Goal: Transaction & Acquisition: Obtain resource

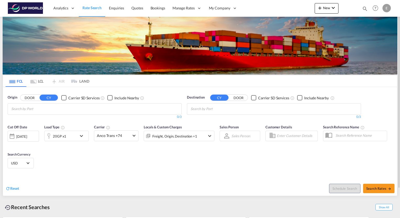
click at [49, 111] on input "Chips input." at bounding box center [36, 109] width 50 height 8
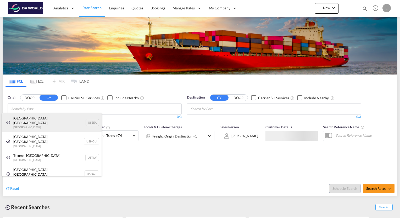
click at [34, 120] on div "[GEOGRAPHIC_DATA], [GEOGRAPHIC_DATA] [GEOGRAPHIC_DATA] USSEA" at bounding box center [51, 122] width 99 height 19
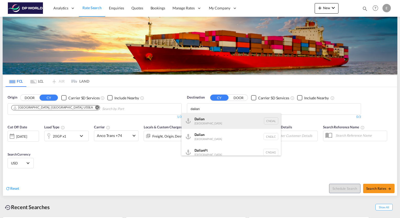
type input "dalian"
click at [211, 120] on div "Dalian [GEOGRAPHIC_DATA] [GEOGRAPHIC_DATA]" at bounding box center [230, 121] width 99 height 16
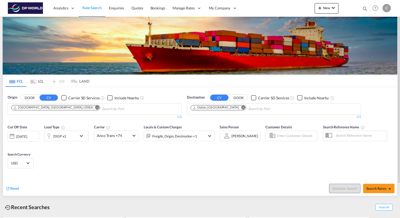
click at [83, 137] on md-icon "icon-chevron-down" at bounding box center [82, 136] width 9 height 6
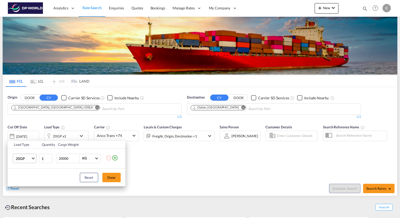
click at [33, 159] on md-select-value "20GP" at bounding box center [25, 158] width 21 height 9
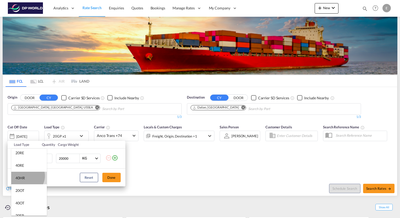
click at [26, 176] on md-option "40HR" at bounding box center [29, 178] width 36 height 13
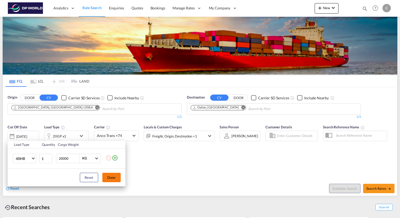
click at [114, 179] on button "Done" at bounding box center [111, 177] width 18 height 9
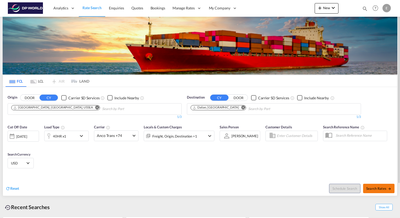
click at [388, 189] on md-icon "icon-arrow-right" at bounding box center [389, 189] width 4 height 4
type input "USSEA to CNDAL / [DATE]"
